Goal: Information Seeking & Learning: Learn about a topic

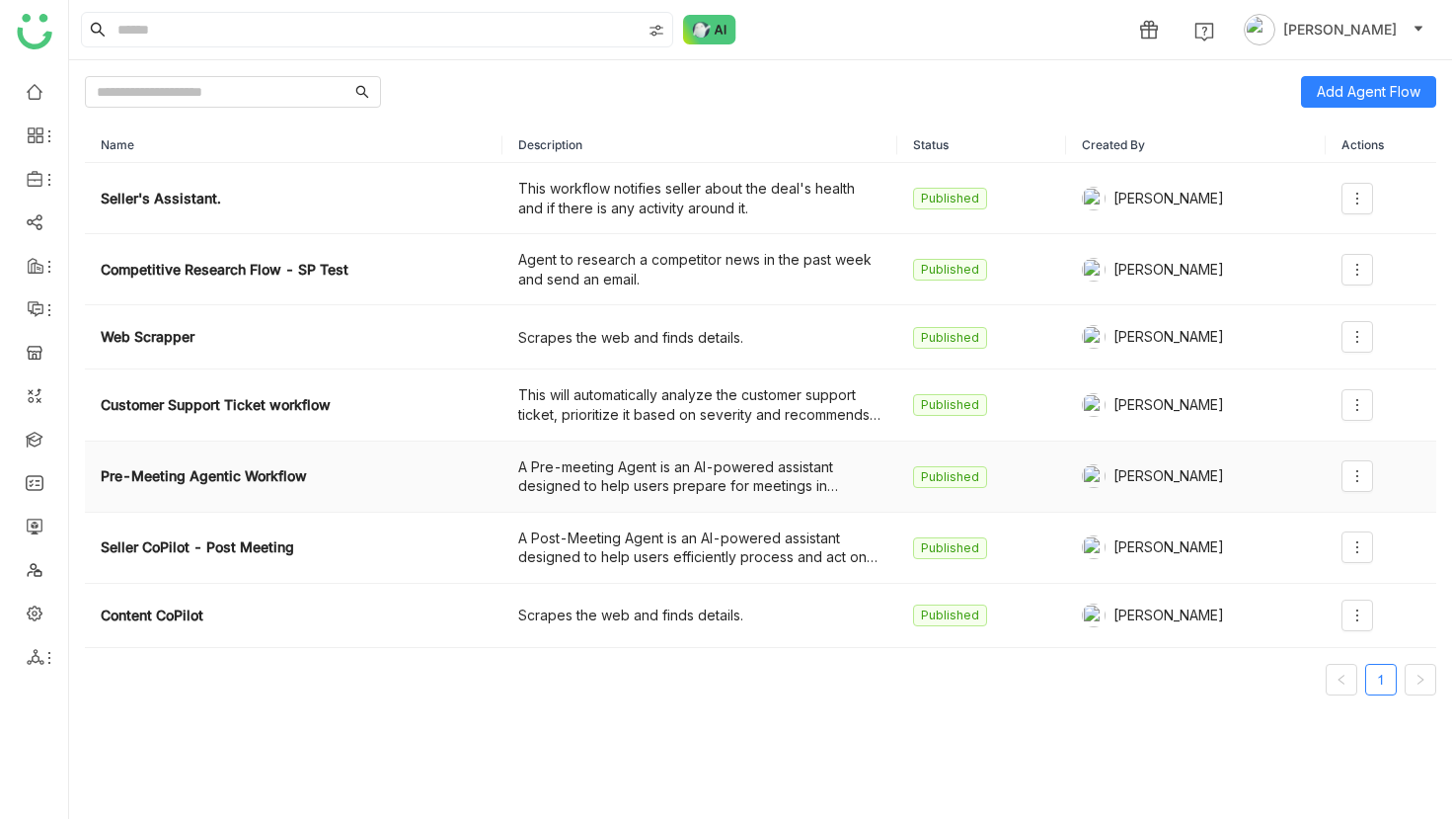
click at [1377, 479] on td at bounding box center [1381, 476] width 111 height 71
click at [1359, 472] on icon at bounding box center [1358, 476] width 16 height 16
click at [1343, 511] on li "Edit" at bounding box center [1316, 517] width 118 height 38
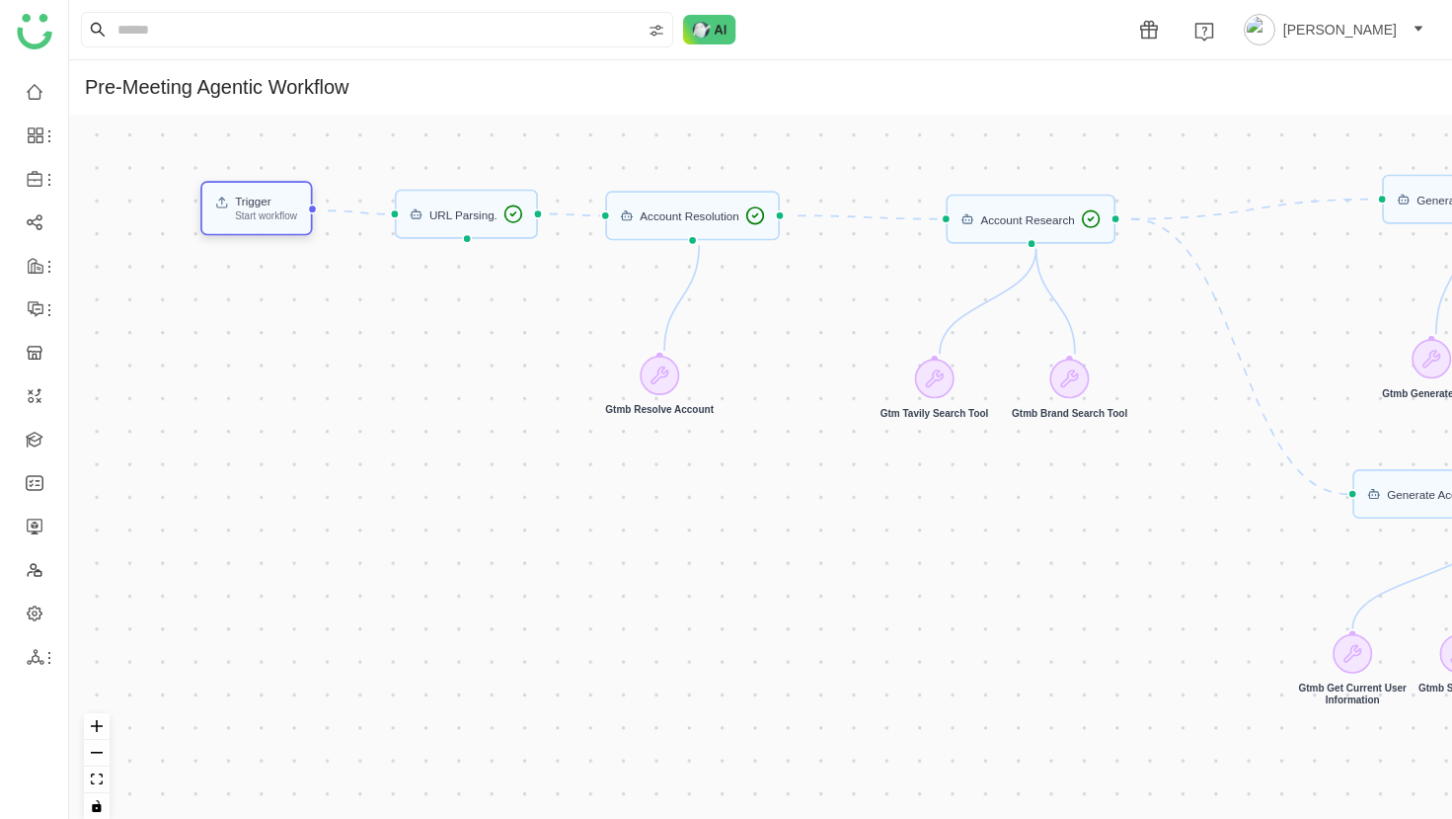
click at [297, 216] on div "Start workflow" at bounding box center [266, 215] width 62 height 10
click at [492, 217] on div at bounding box center [726, 409] width 1452 height 819
click at [492, 217] on div "URL Parsing." at bounding box center [464, 214] width 68 height 12
click at [435, 225] on div "URL Parsing." at bounding box center [467, 214] width 144 height 49
click at [722, 216] on div "Account Resolution" at bounding box center [690, 215] width 100 height 12
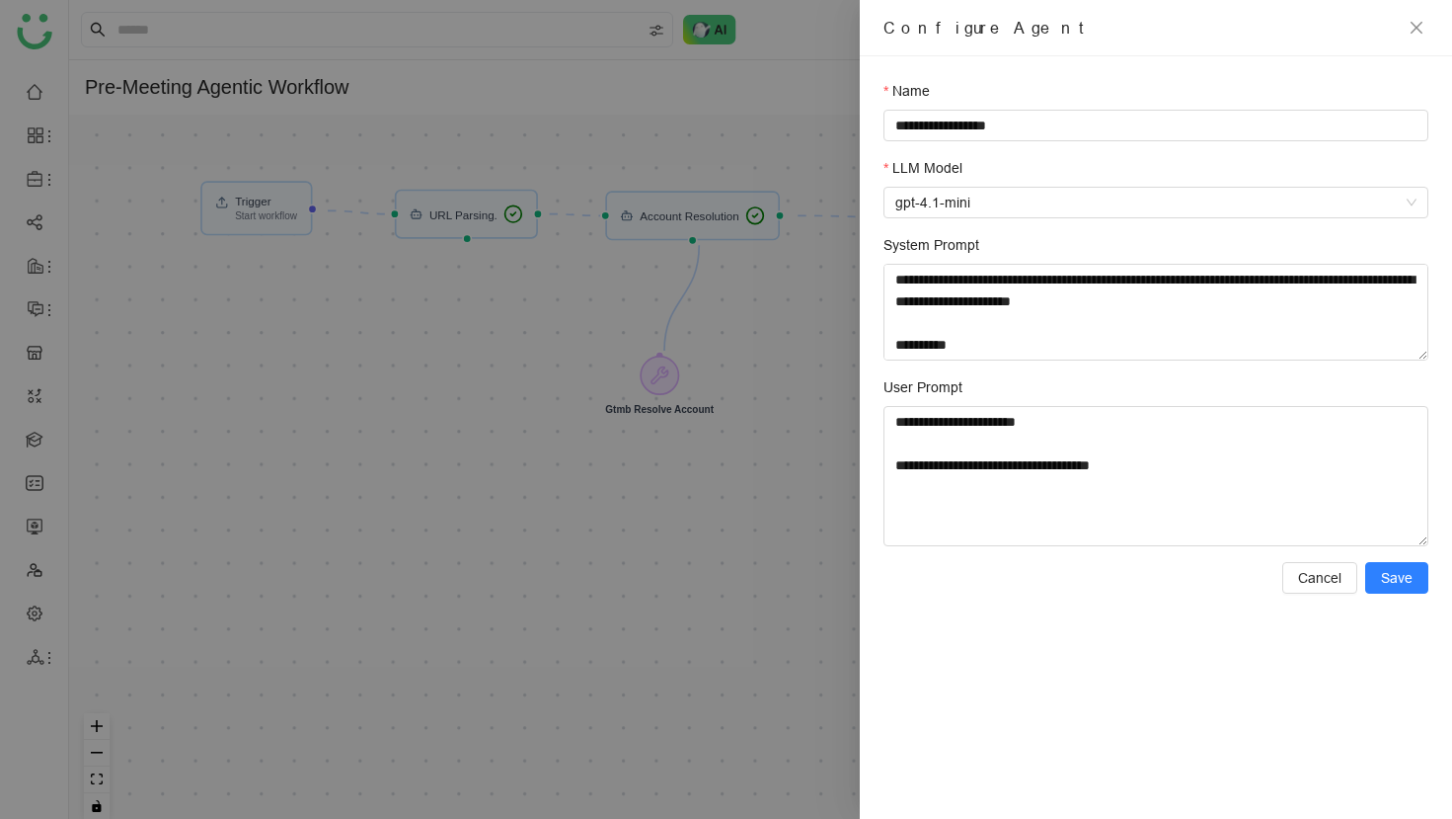
click at [473, 231] on div at bounding box center [726, 409] width 1452 height 819
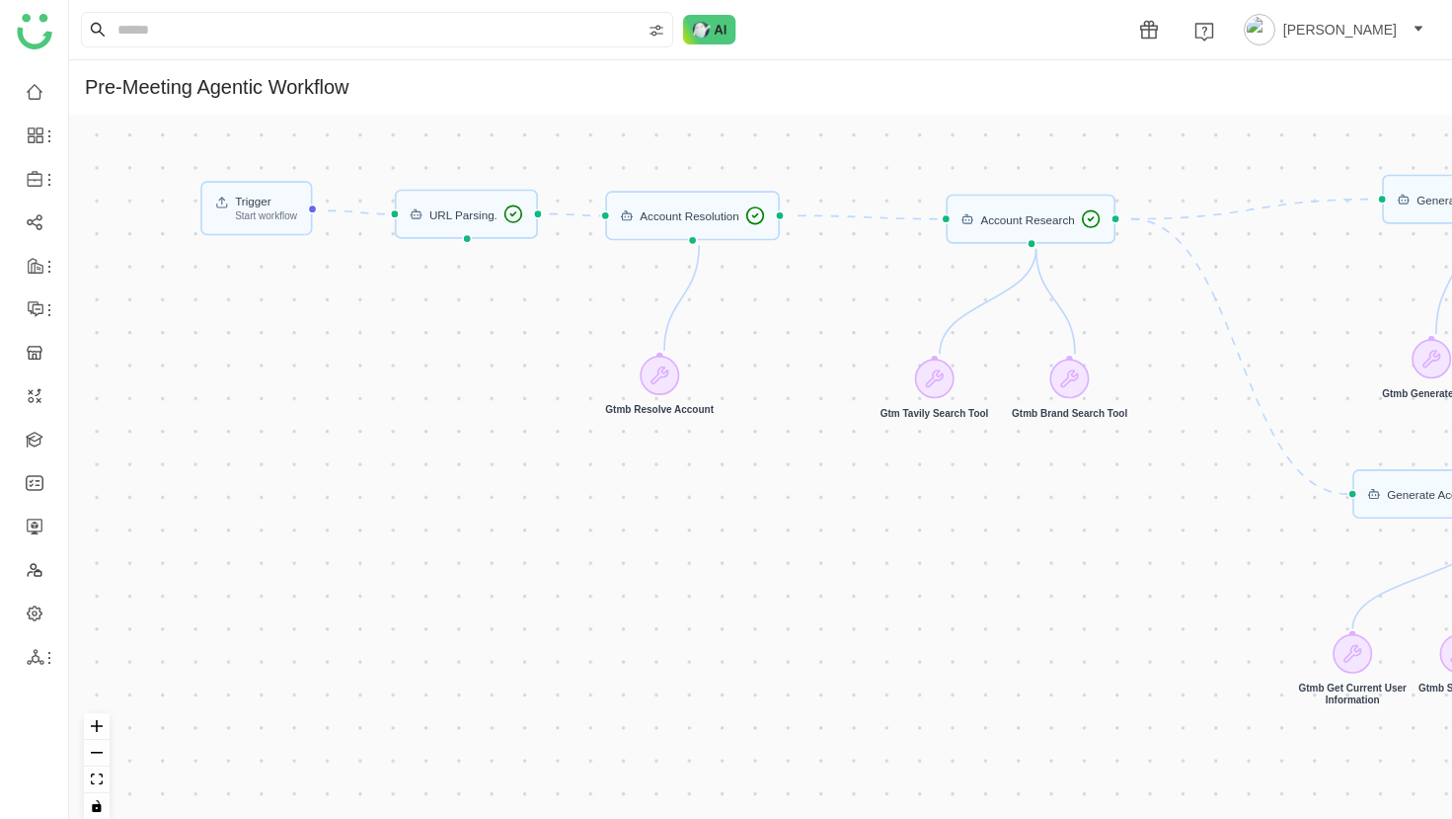
click at [473, 231] on div "URL Parsing." at bounding box center [467, 214] width 144 height 49
click at [740, 227] on div "Account Resolution" at bounding box center [692, 215] width 175 height 49
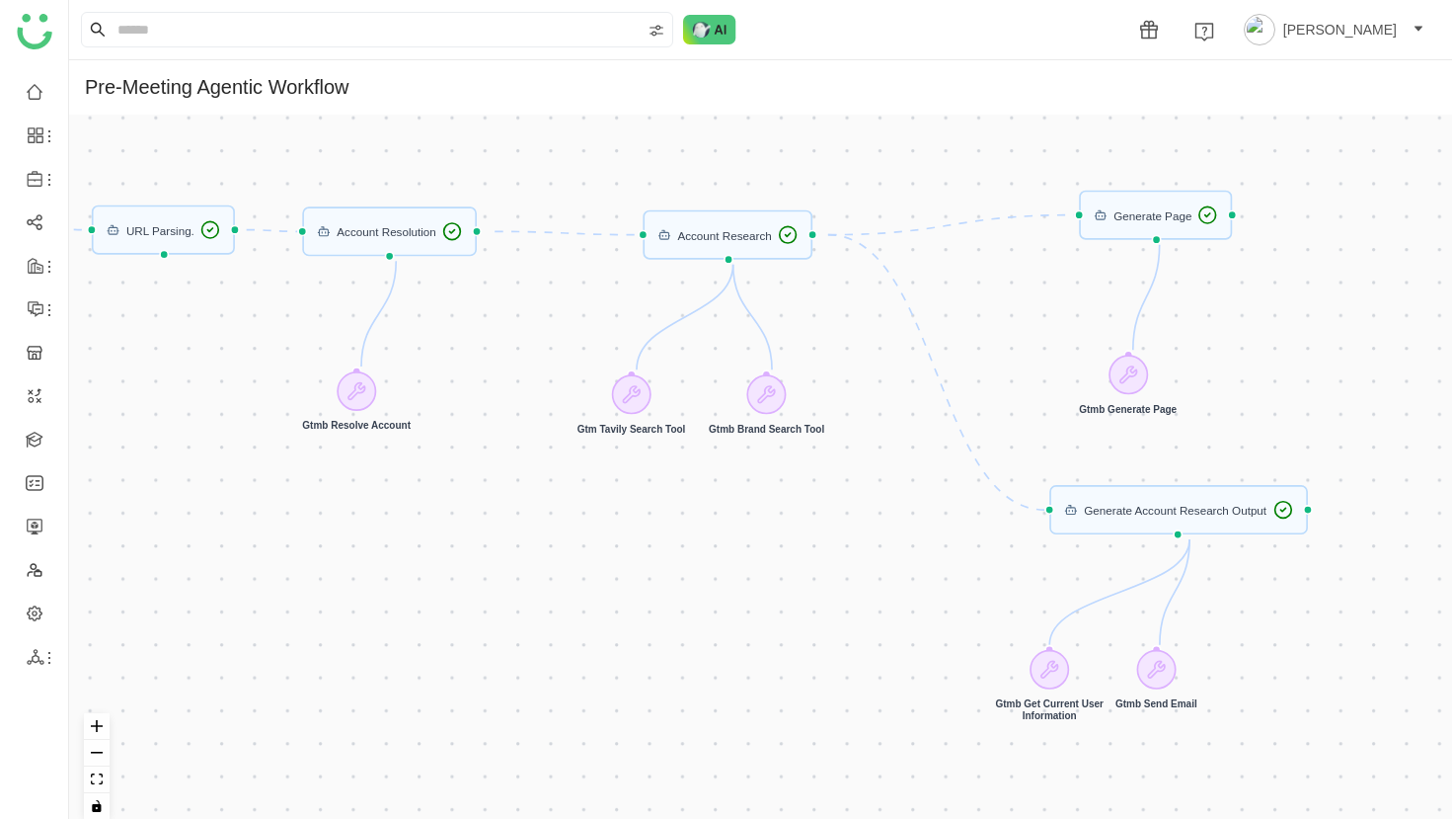
drag, startPoint x: 831, startPoint y: 283, endPoint x: 538, endPoint y: 294, distance: 293.5
click at [534, 302] on div "Trigger Start workflow Account Resolution Generate Account Research Output URL …" at bounding box center [760, 475] width 1383 height 720
click at [702, 233] on div "Account Research" at bounding box center [722, 238] width 94 height 12
click at [620, 402] on div at bounding box center [629, 396] width 39 height 39
click at [773, 397] on icon at bounding box center [764, 397] width 17 height 17
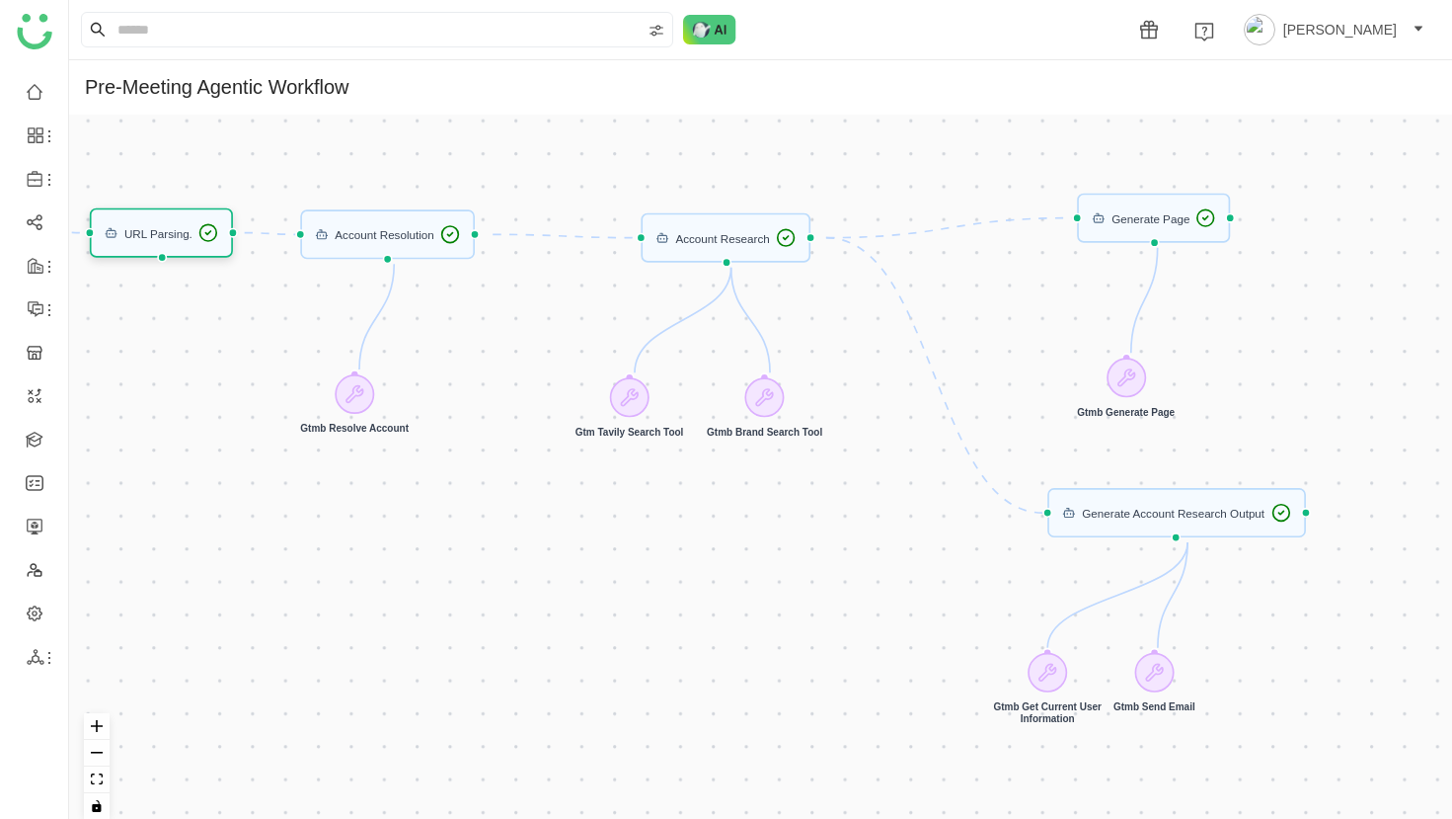
click at [200, 237] on div "URL Parsing." at bounding box center [162, 233] width 115 height 20
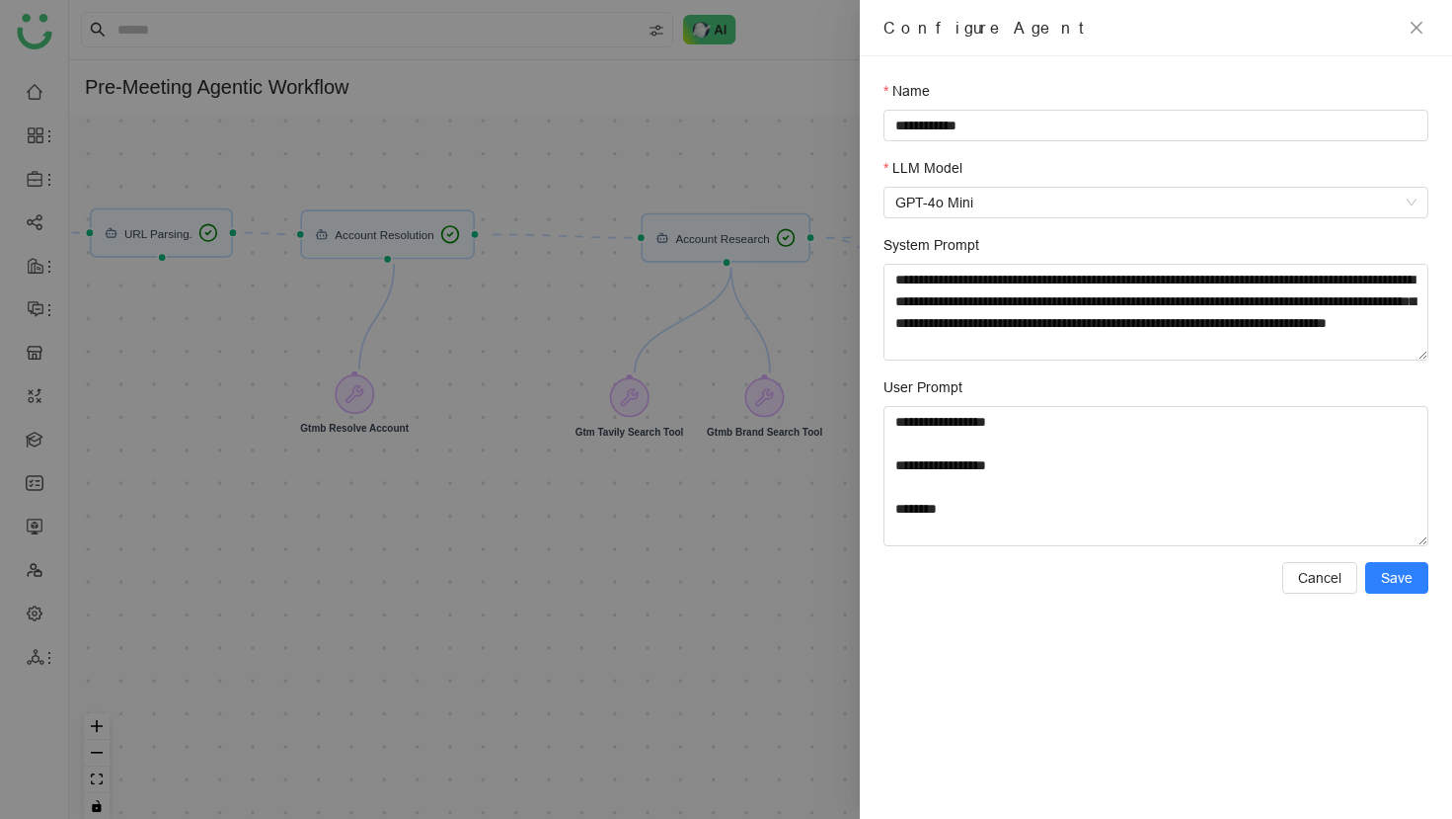
click at [1028, 369] on form "**********" at bounding box center [1156, 336] width 545 height 513
click at [999, 320] on textarea "System Prompt" at bounding box center [1156, 312] width 545 height 97
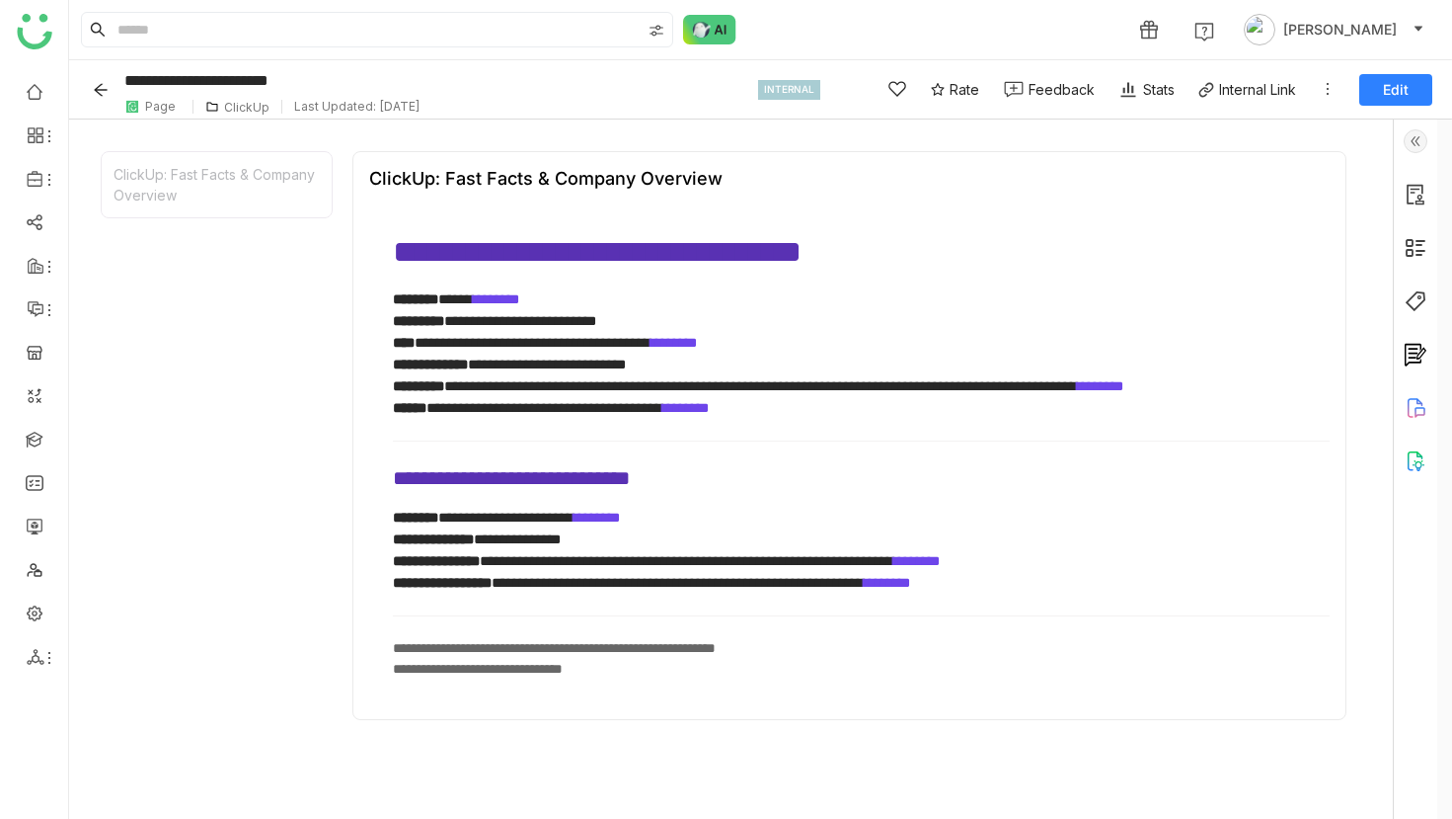
click at [98, 78] on button "Back" at bounding box center [104, 90] width 31 height 32
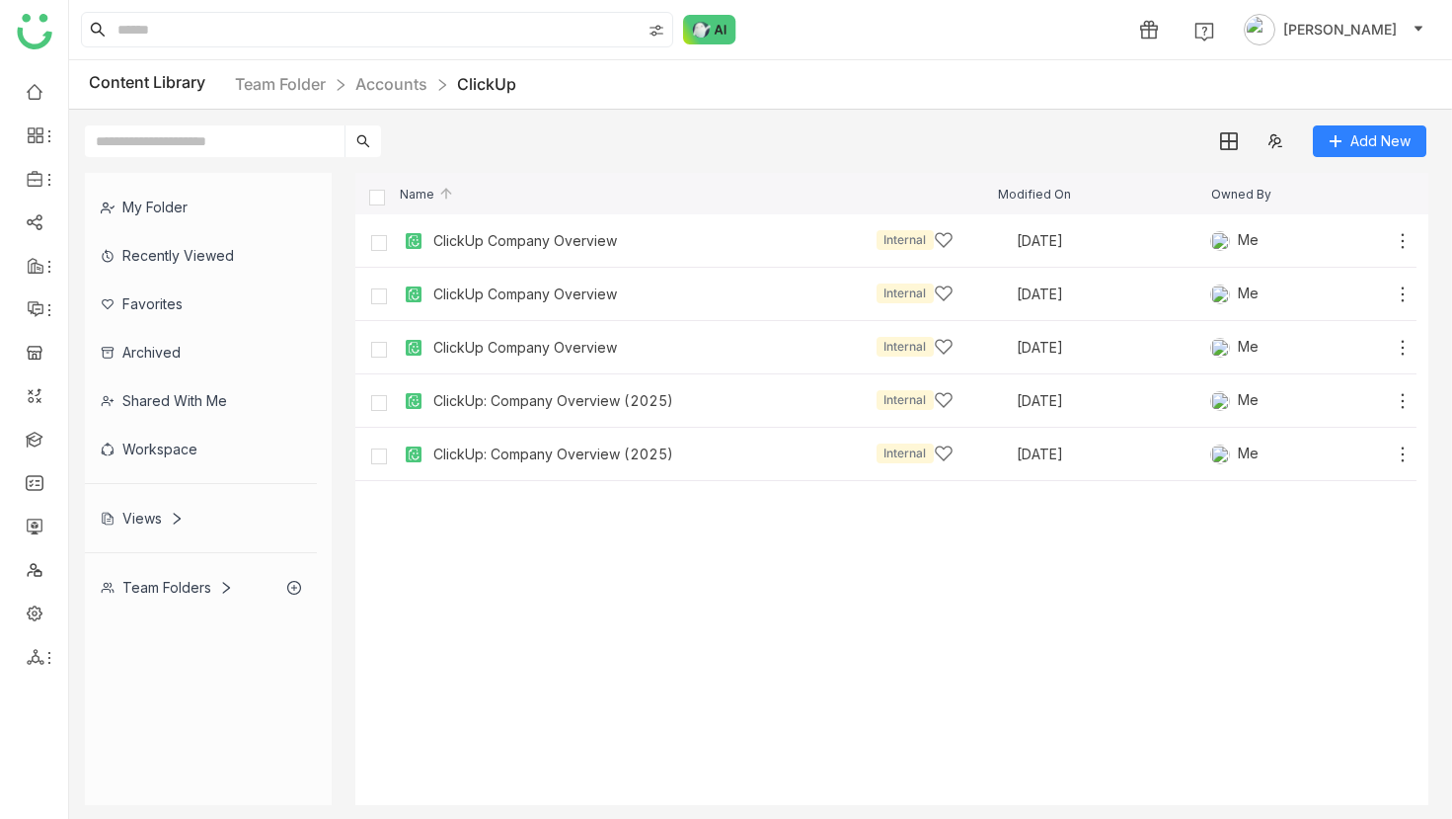
click at [388, 95] on nz-breadcrumb "Team Folder Accounts ClickUp" at bounding box center [375, 84] width 281 height 25
click at [387, 86] on link "Accounts" at bounding box center [391, 84] width 72 height 20
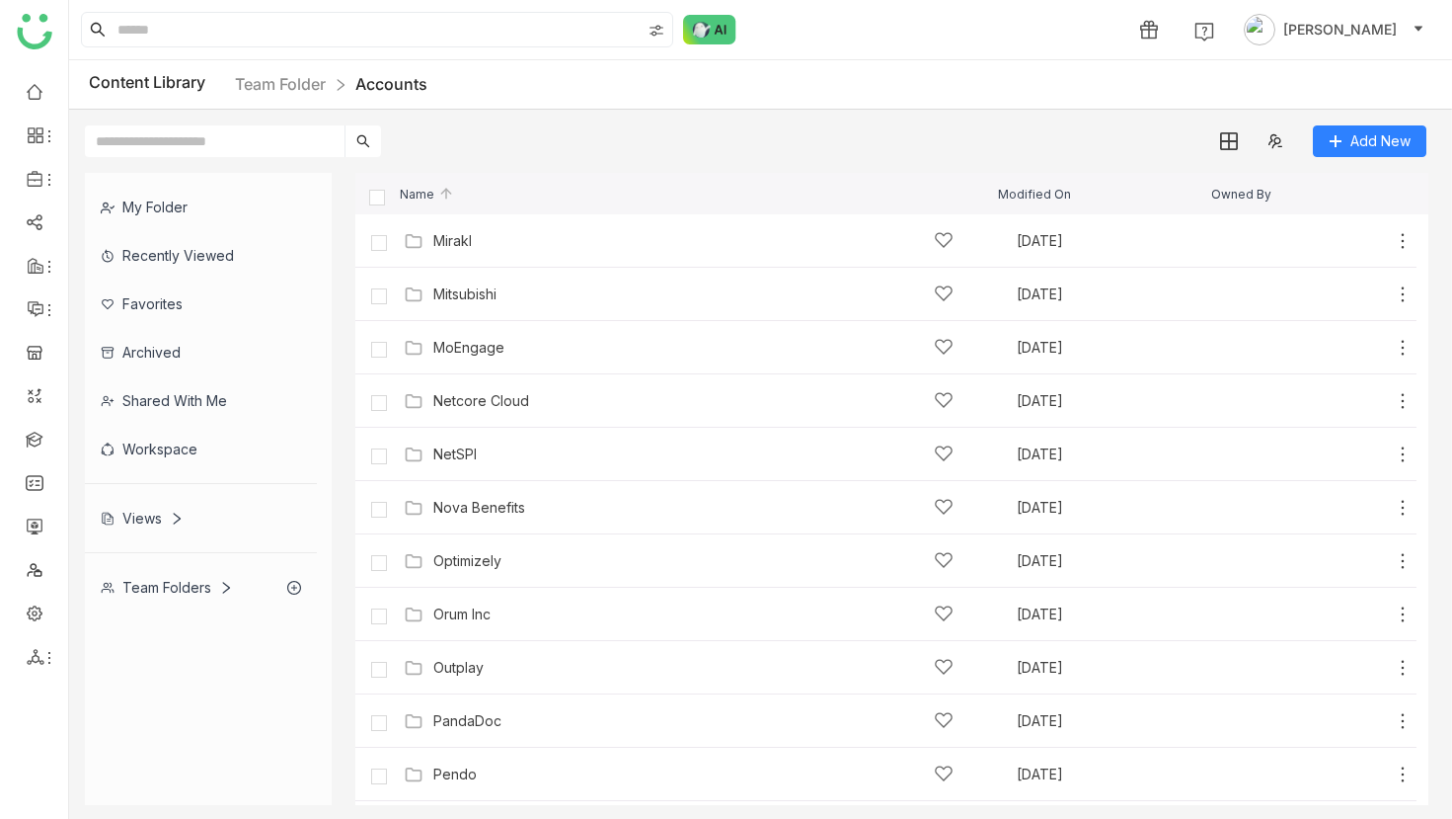
scroll to position [3382, 0]
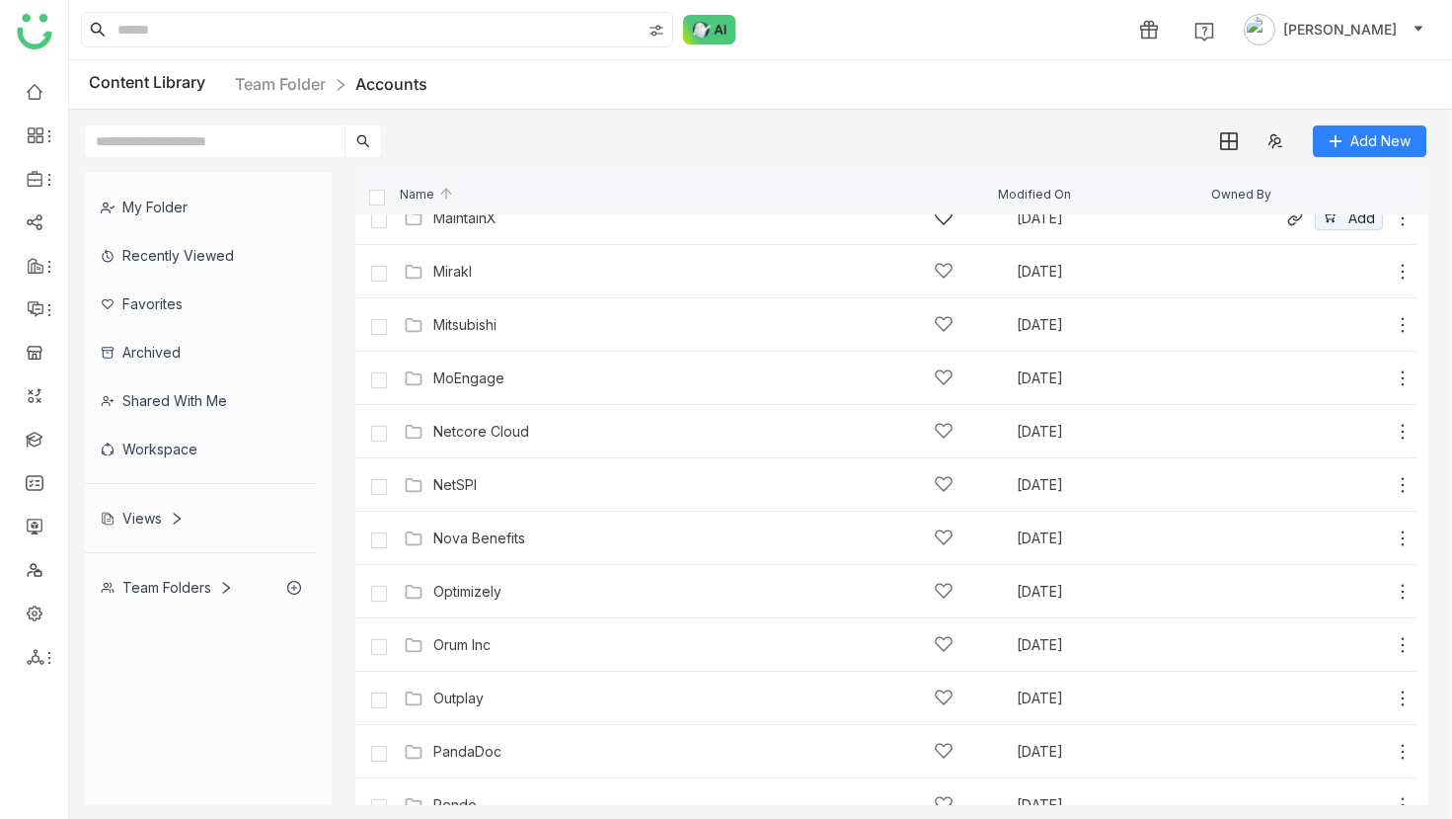
click at [465, 223] on div "MaintainX" at bounding box center [464, 218] width 63 height 16
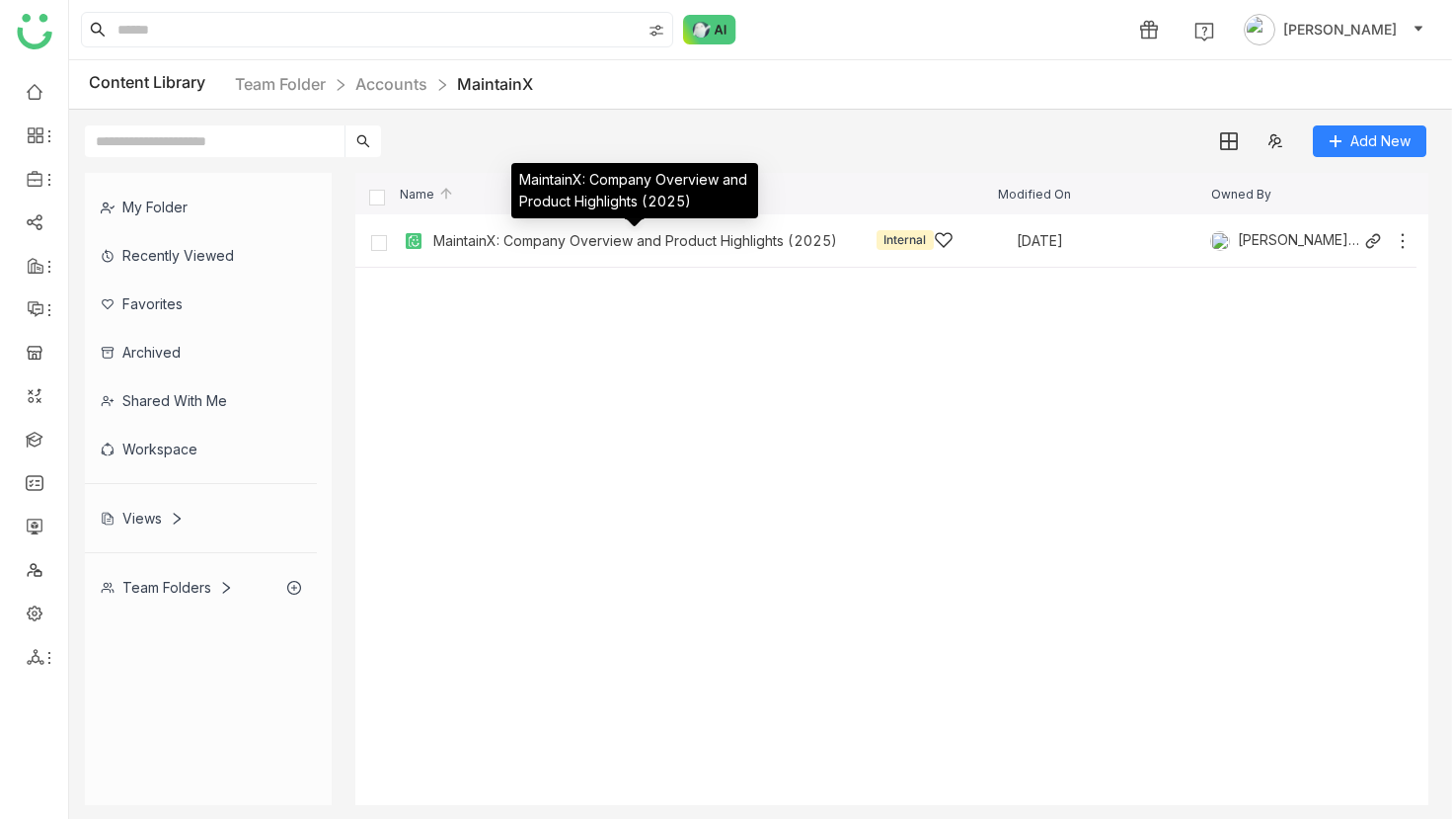
click at [510, 243] on div "MaintainX: Company Overview and Product Highlights (2025)" at bounding box center [635, 241] width 404 height 16
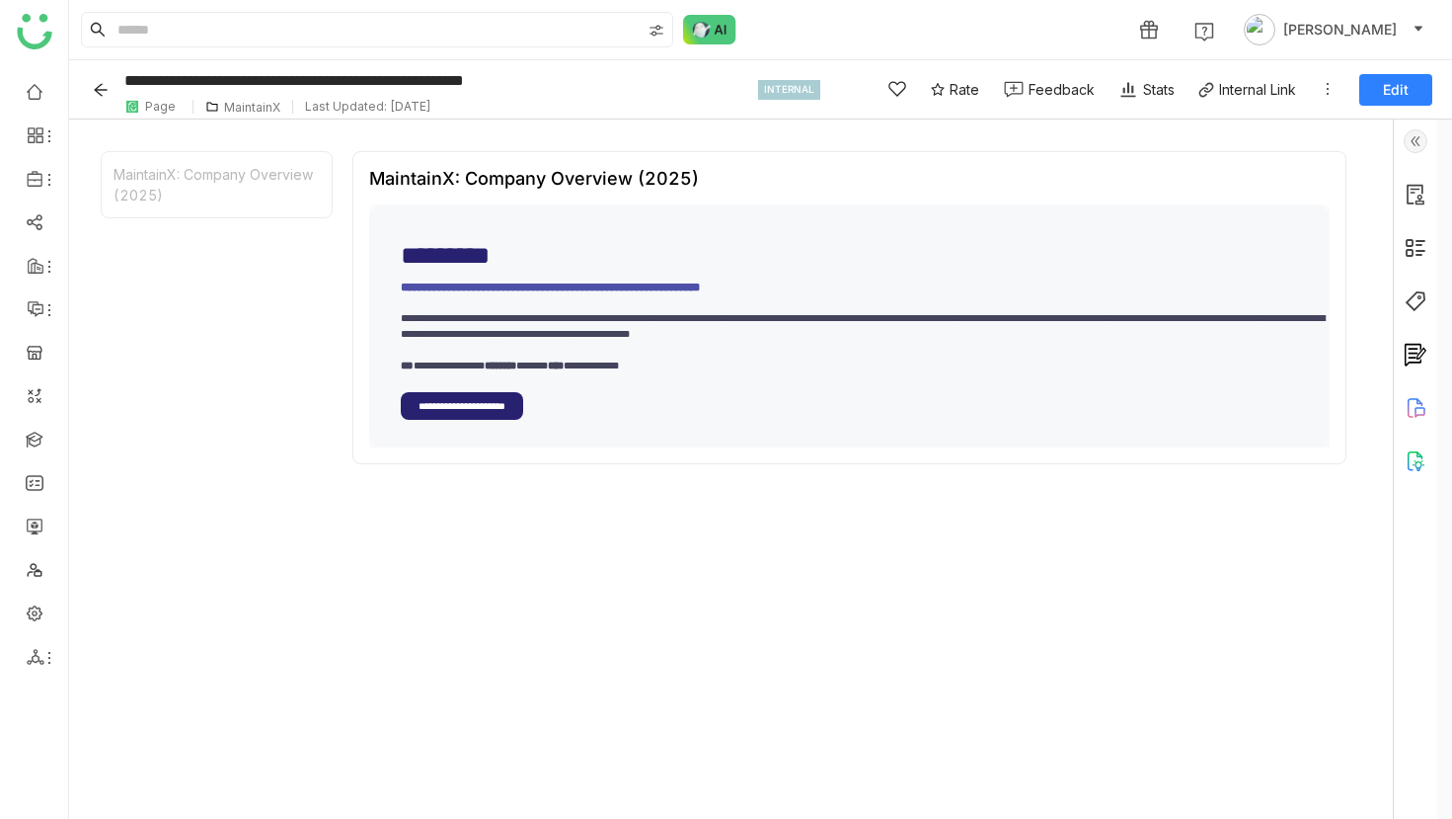
click at [418, 328] on p "**********" at bounding box center [864, 341] width 927 height 63
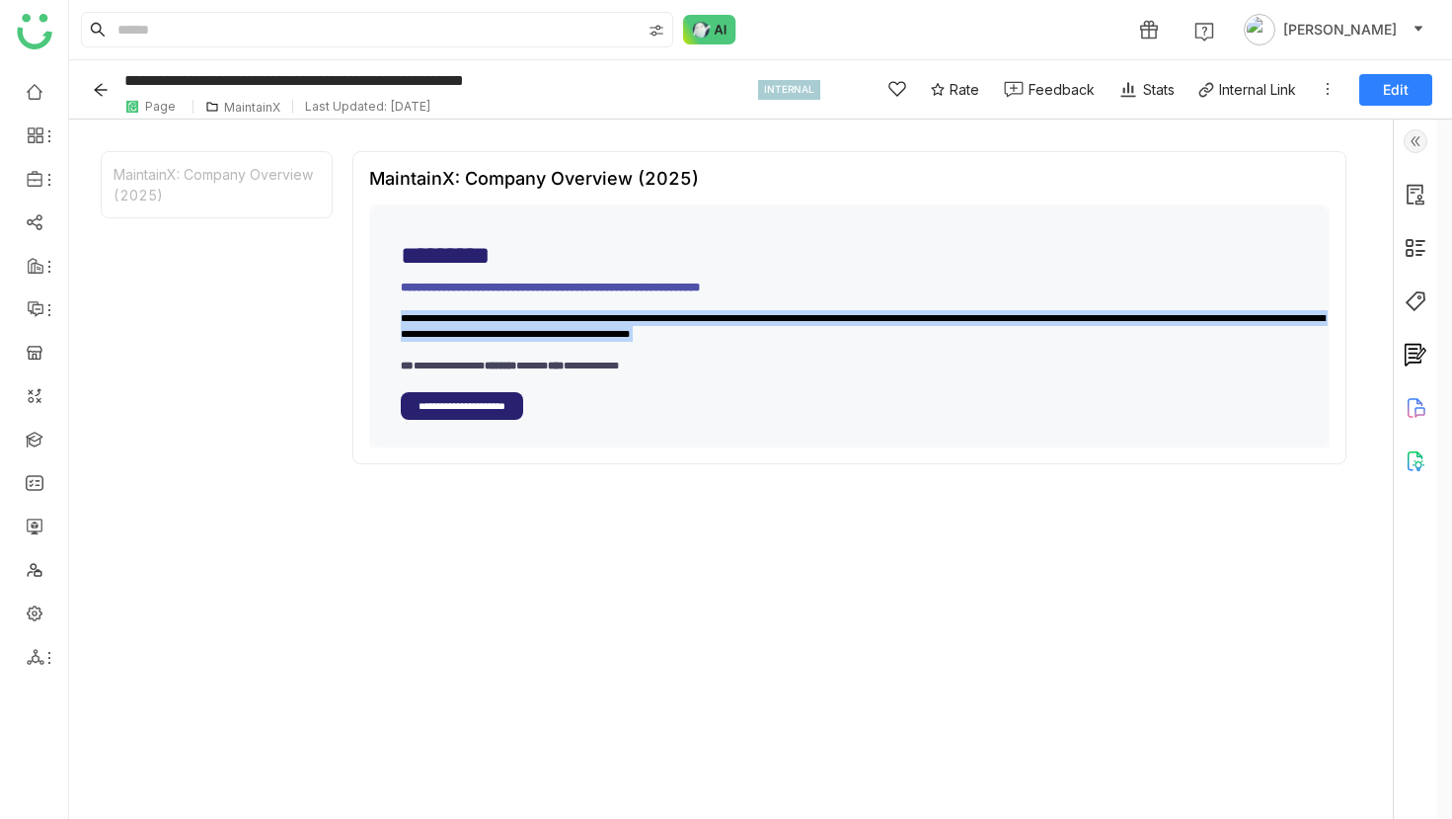
click at [418, 328] on p "**********" at bounding box center [864, 341] width 927 height 63
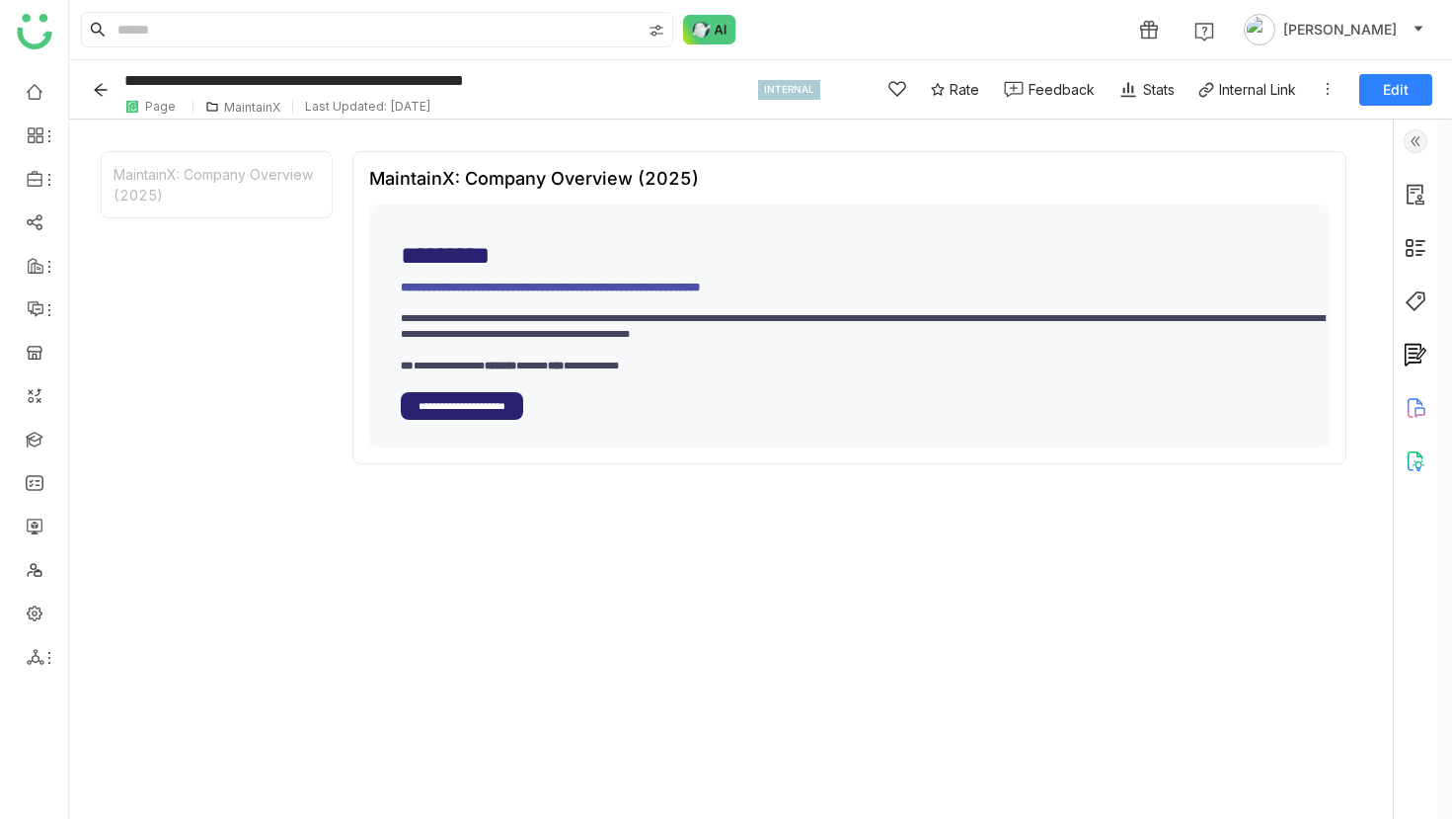
click at [250, 100] on div "MaintainX" at bounding box center [252, 107] width 56 height 15
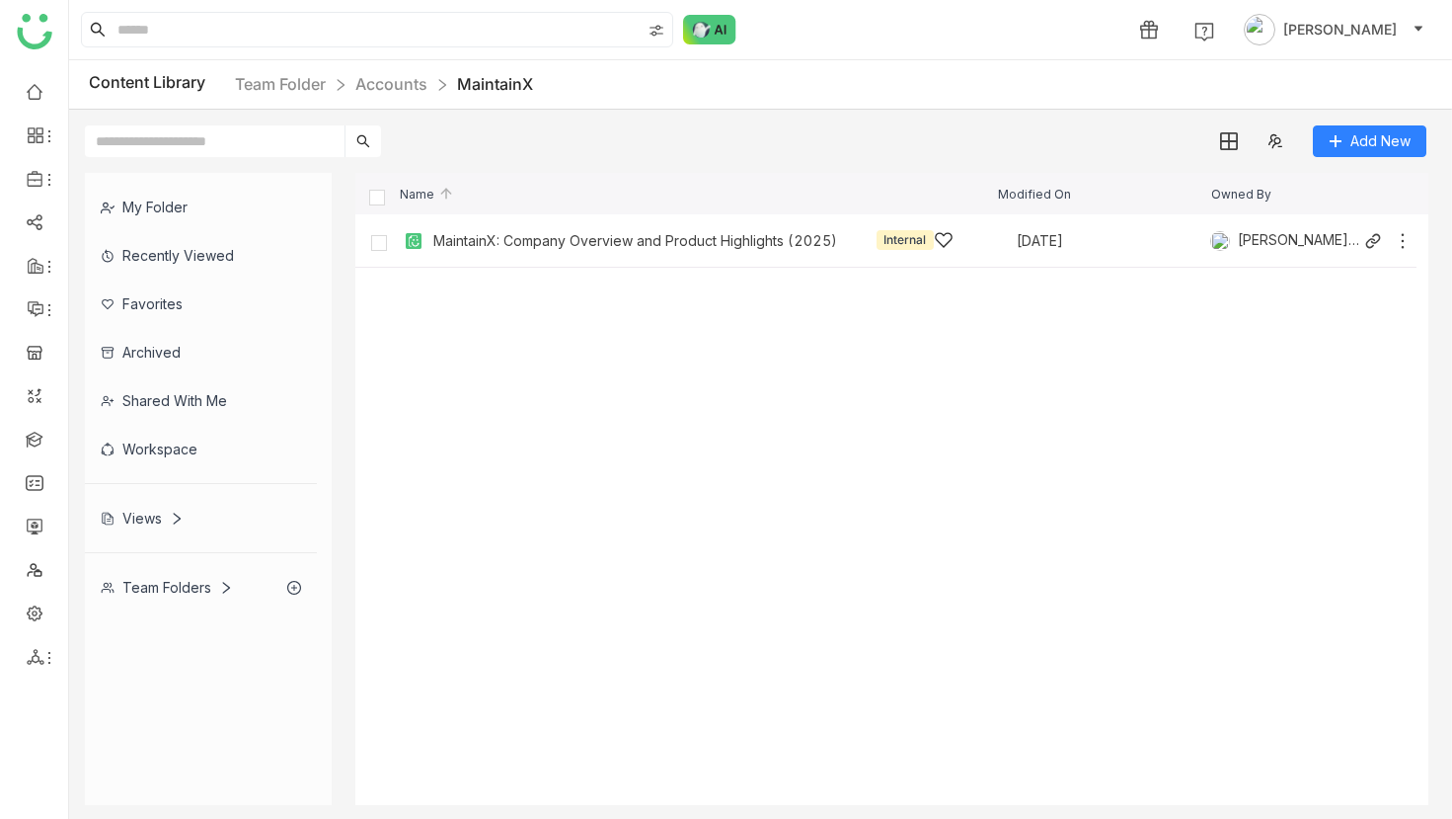
click at [516, 241] on div "MaintainX: Company Overview and Product Highlights (2025)" at bounding box center [635, 241] width 404 height 16
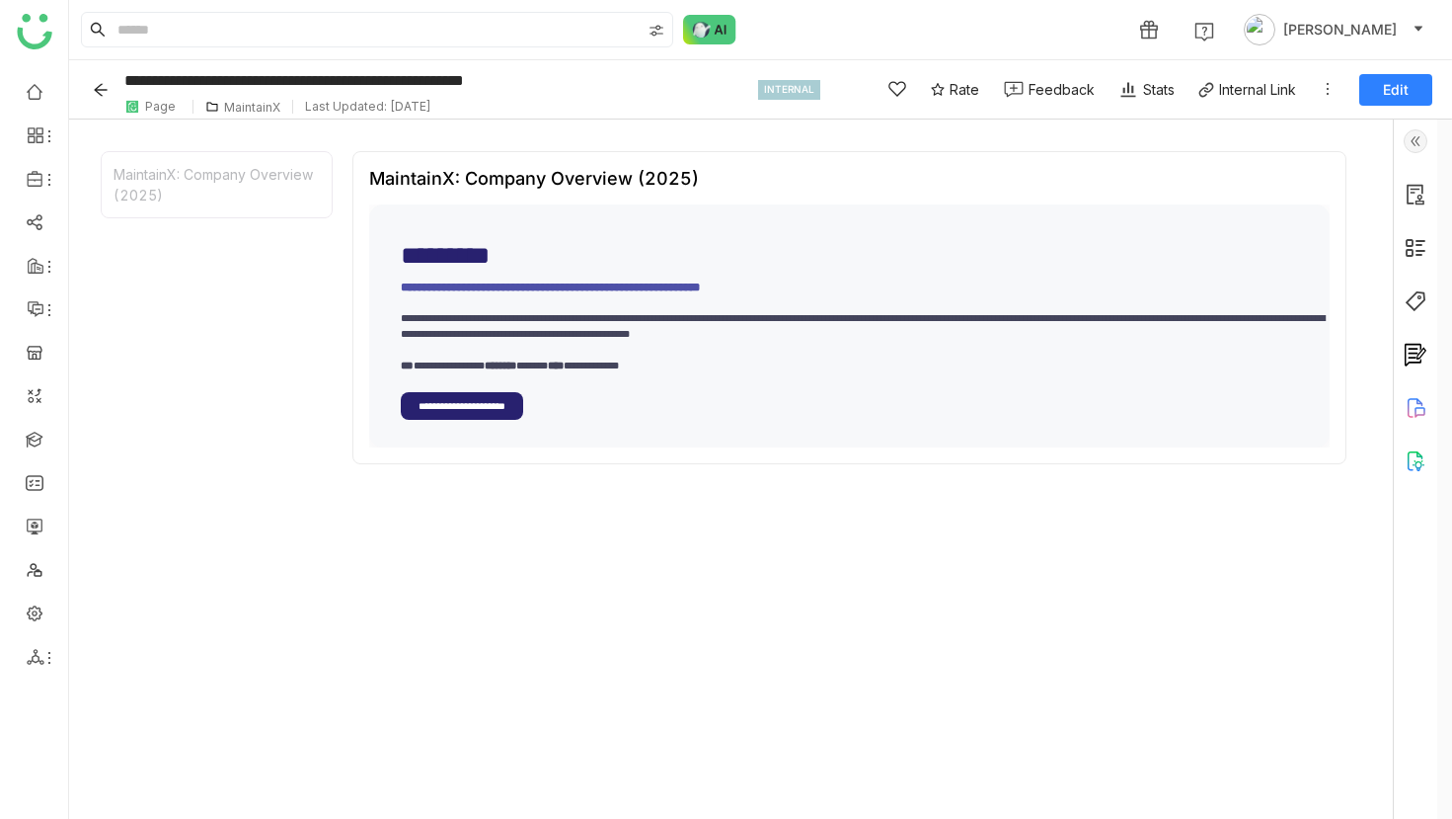
click at [96, 87] on icon "Back" at bounding box center [100, 89] width 13 height 13
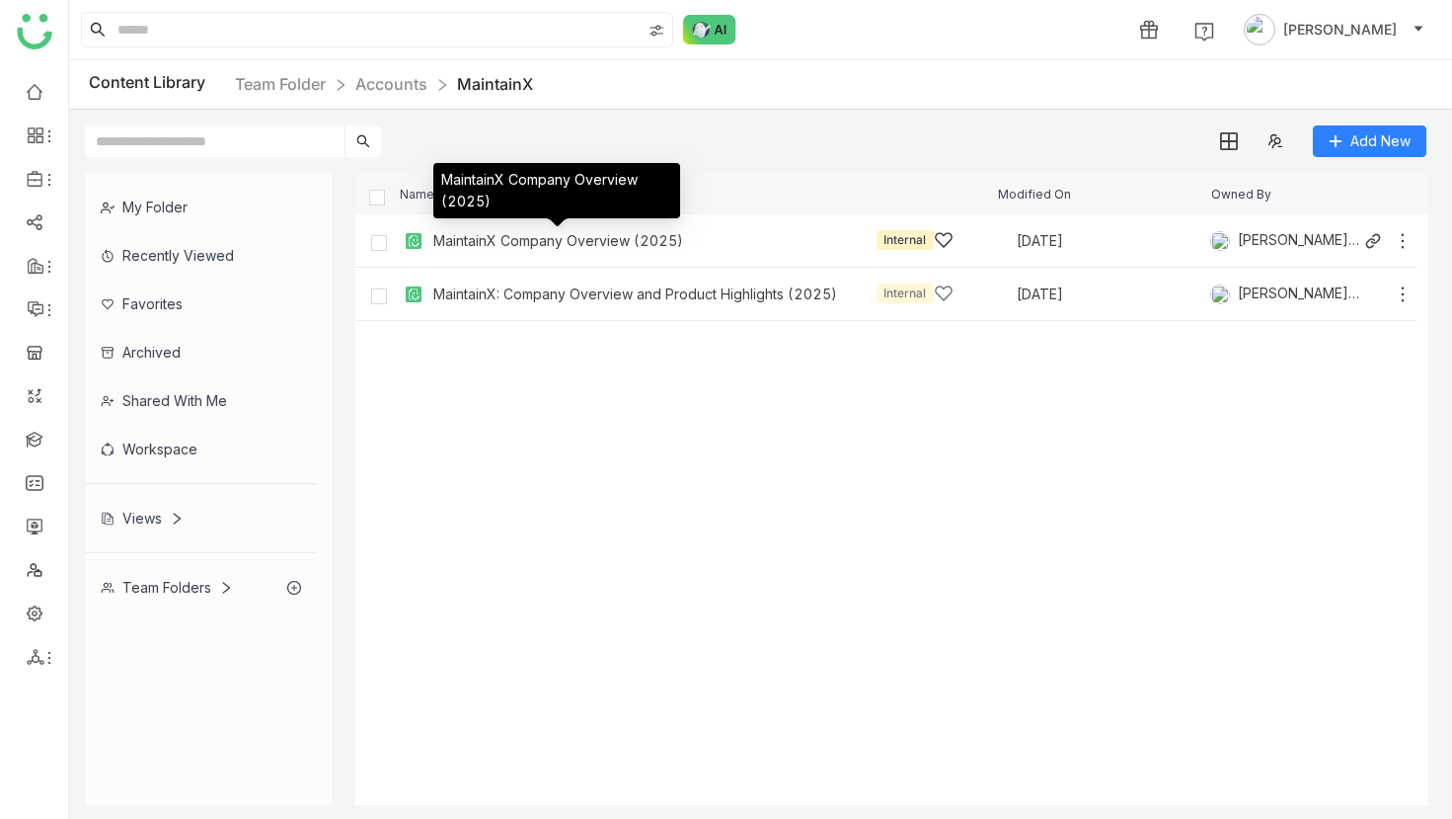
click at [633, 238] on div "MaintainX Company Overview (2025)" at bounding box center [558, 241] width 250 height 16
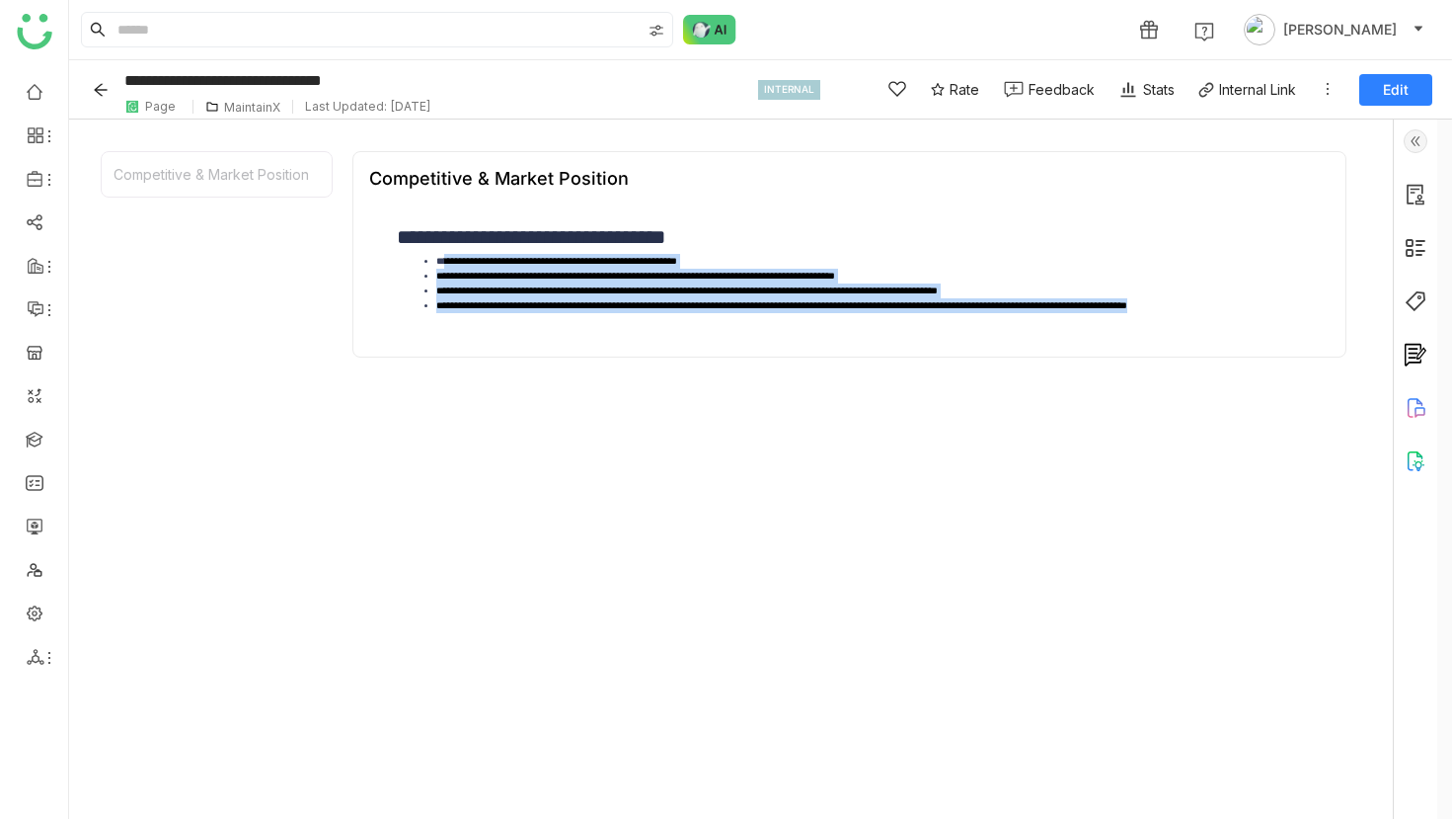
drag, startPoint x: 446, startPoint y: 262, endPoint x: 629, endPoint y: 349, distance: 202.3
click at [629, 349] on div "**********" at bounding box center [849, 254] width 994 height 206
drag, startPoint x: 431, startPoint y: 271, endPoint x: 487, endPoint y: 318, distance: 72.8
click at [485, 316] on div "**********" at bounding box center [849, 272] width 961 height 136
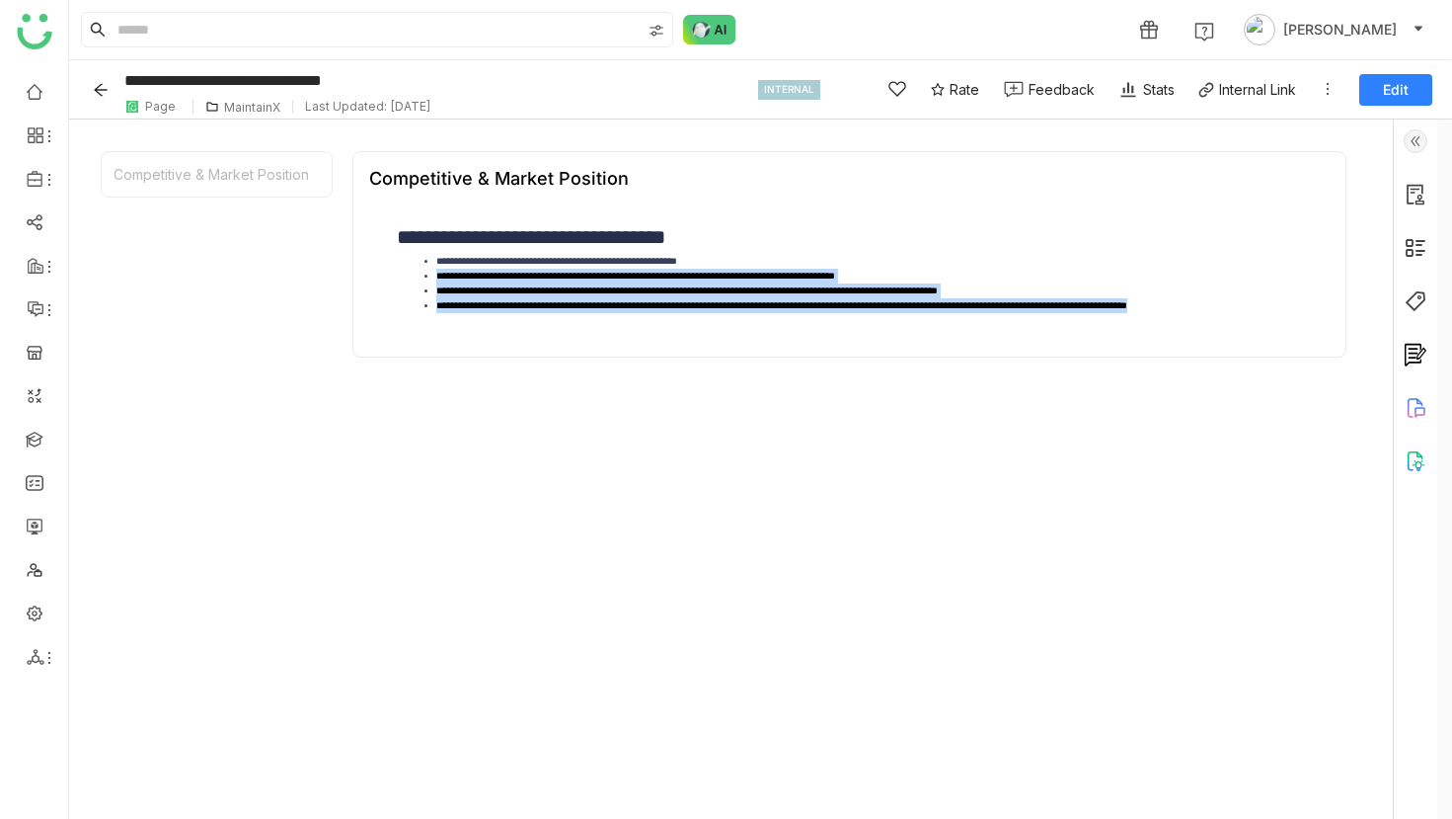
click at [489, 318] on div "**********" at bounding box center [849, 272] width 961 height 136
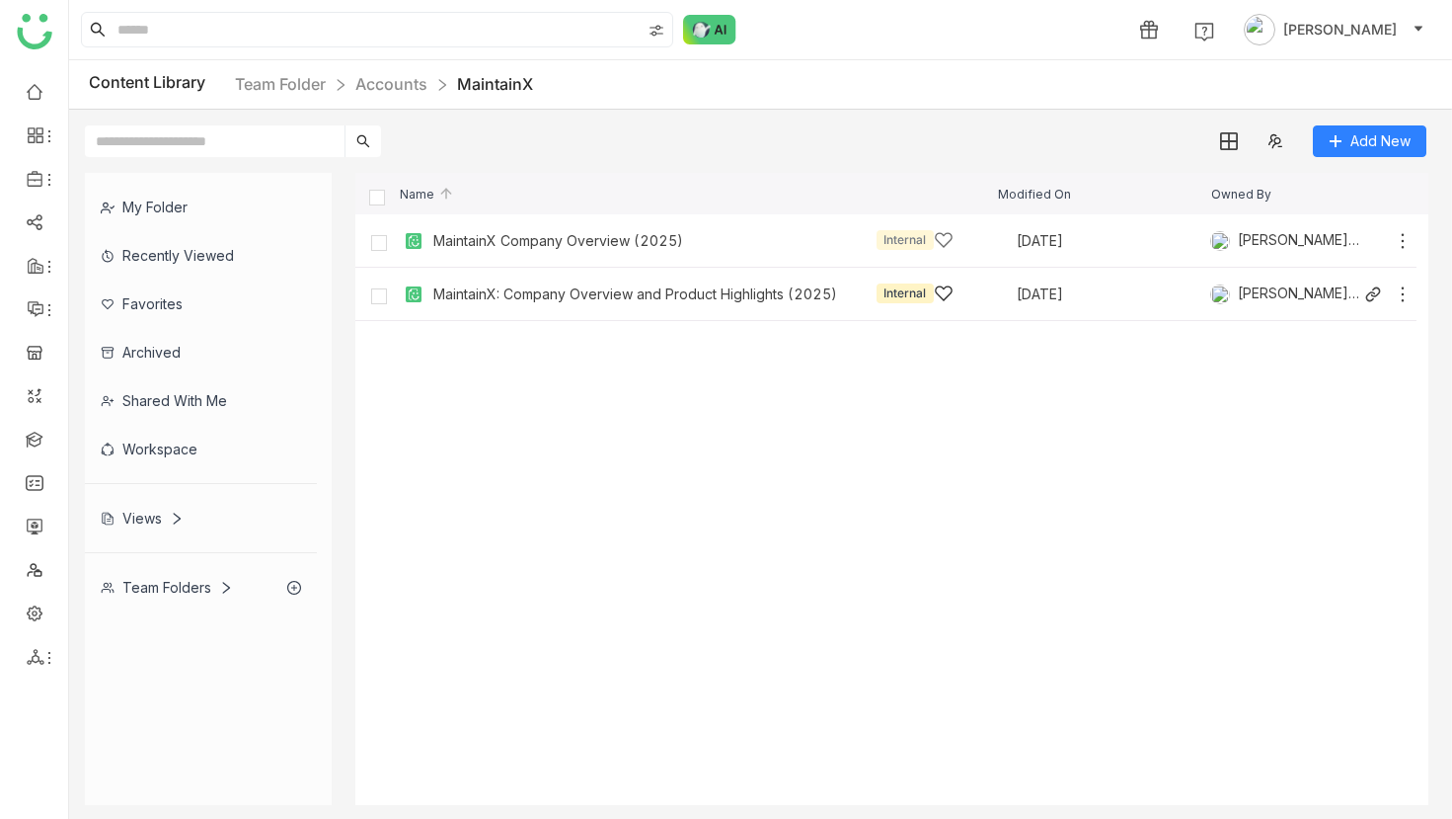
click at [498, 283] on div "MaintainX: Company Overview and Product Highlights (2025) Internal" at bounding box center [693, 293] width 520 height 21
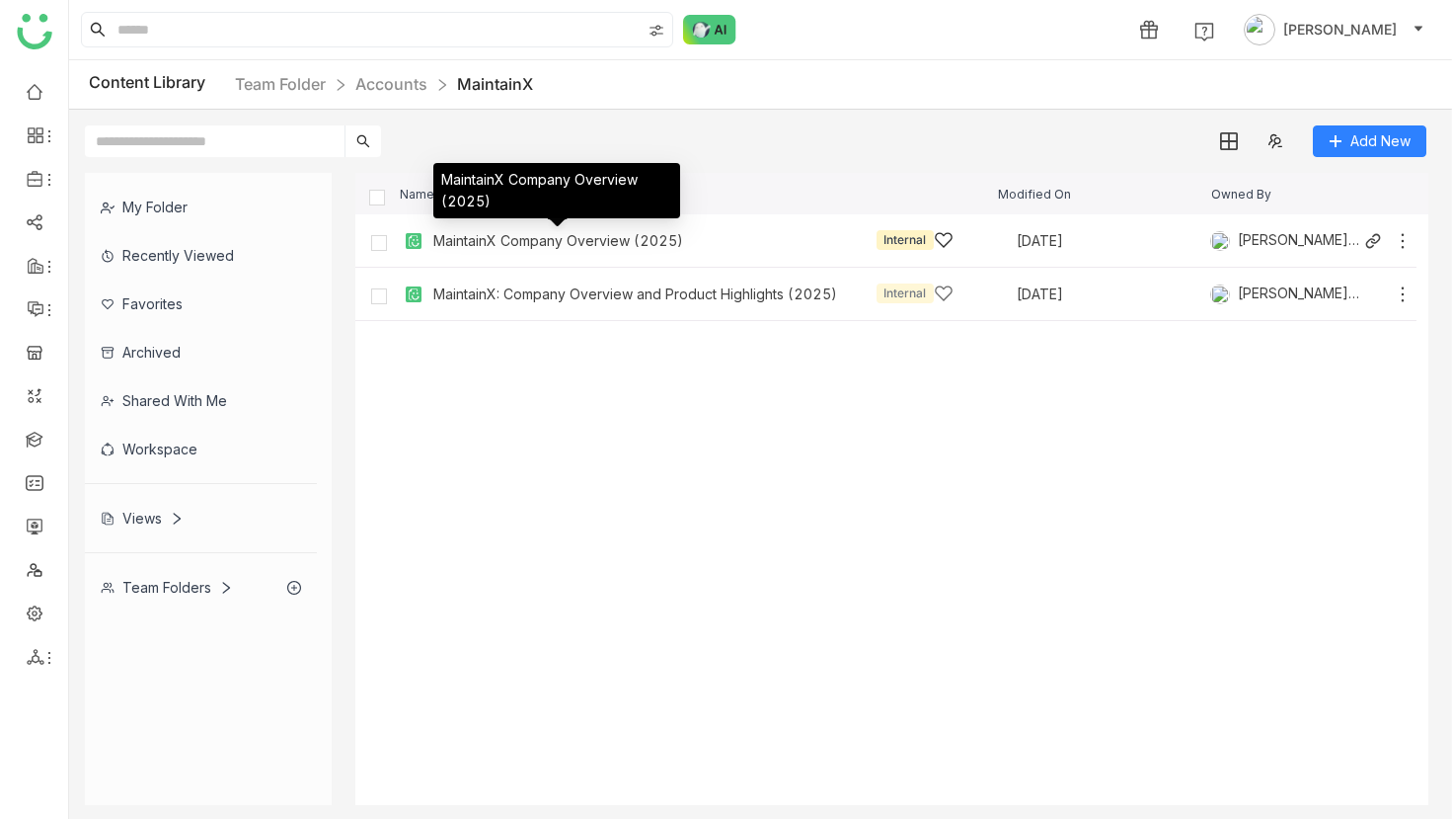
click at [488, 240] on div "MaintainX Company Overview (2025)" at bounding box center [558, 241] width 250 height 16
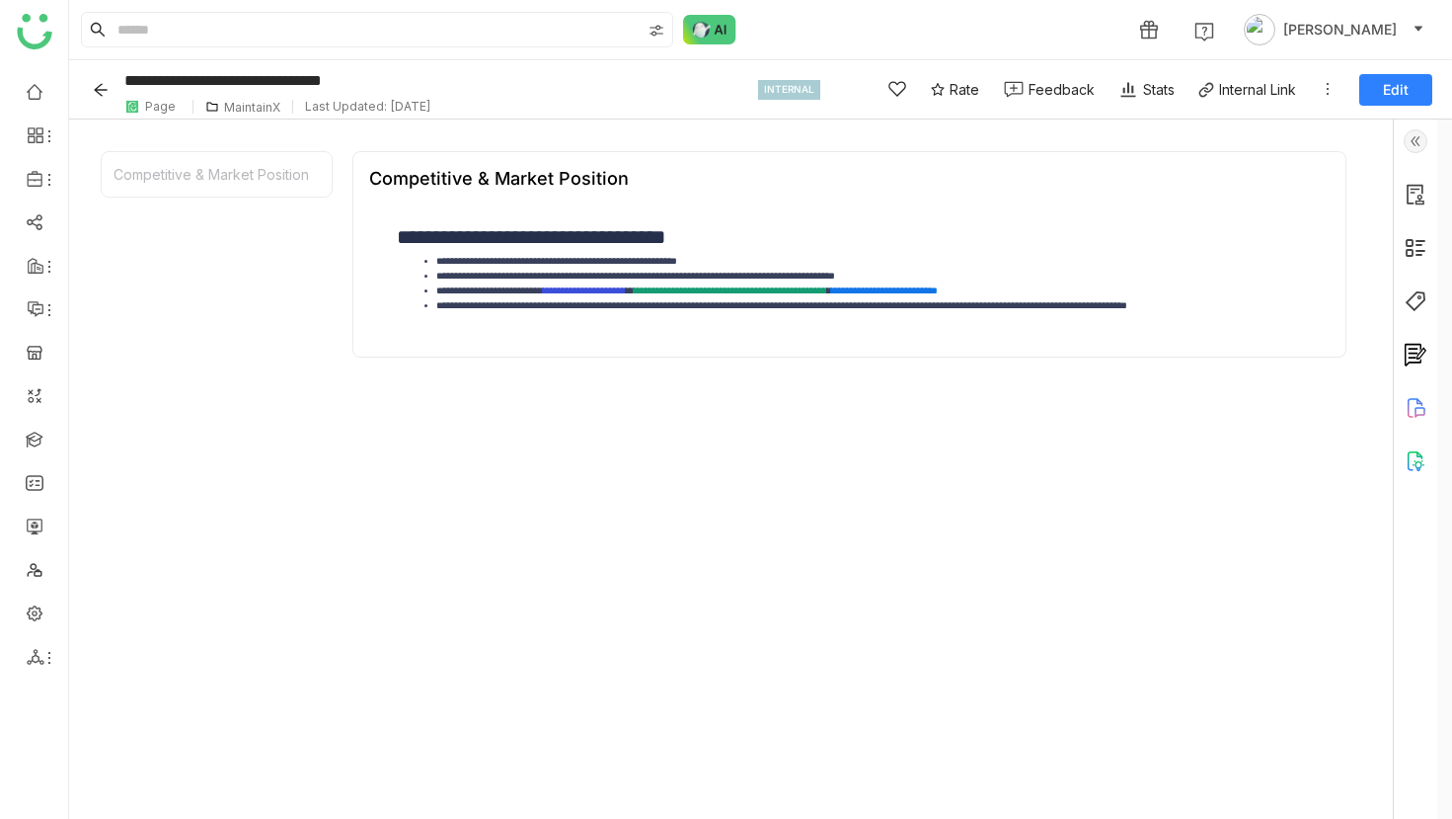
click at [1428, 145] on img at bounding box center [1416, 141] width 24 height 24
